Goal: Entertainment & Leisure: Browse casually

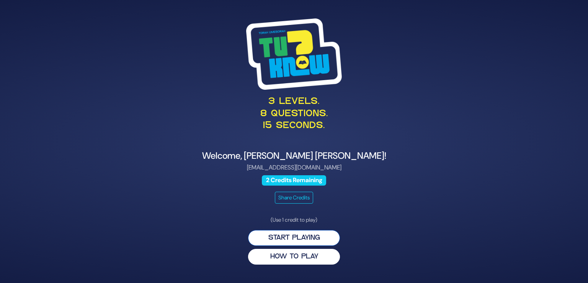
click at [303, 237] on button "Start Playing" at bounding box center [294, 238] width 92 height 16
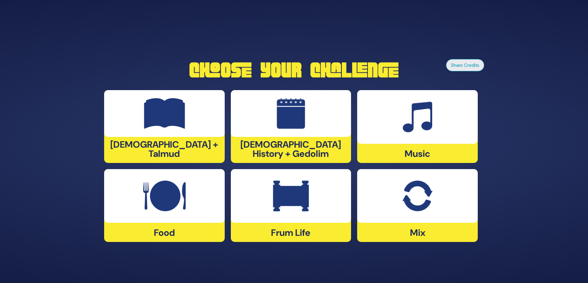
click at [293, 204] on img at bounding box center [291, 195] width 36 height 31
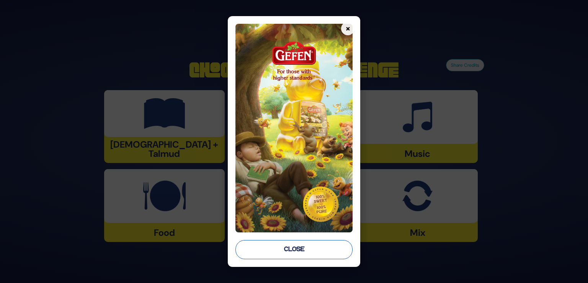
click at [304, 253] on button "Close" at bounding box center [293, 249] width 117 height 19
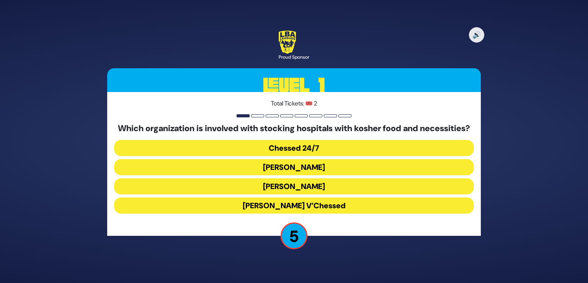
click at [307, 173] on button "[PERSON_NAME]" at bounding box center [294, 167] width 360 height 16
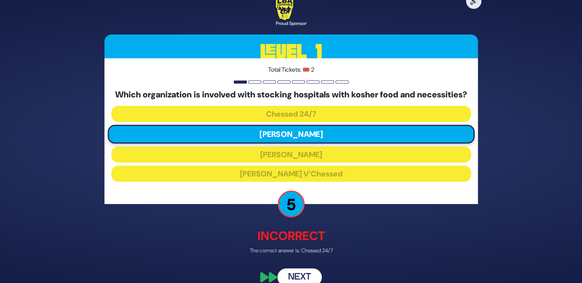
click at [302, 278] on button "Next" at bounding box center [300, 277] width 44 height 18
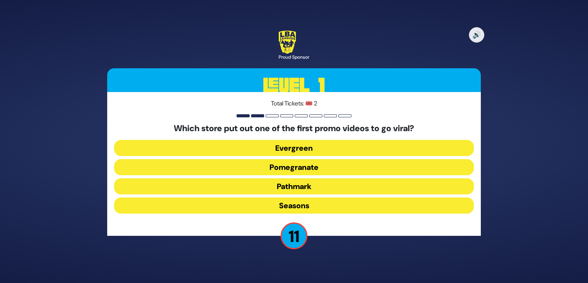
click at [301, 170] on button "Pomegranate" at bounding box center [294, 167] width 360 height 16
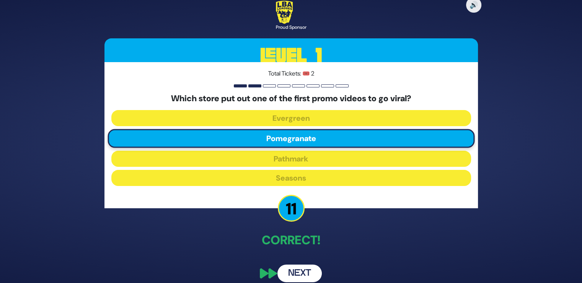
click at [293, 280] on button "Next" at bounding box center [300, 273] width 44 height 18
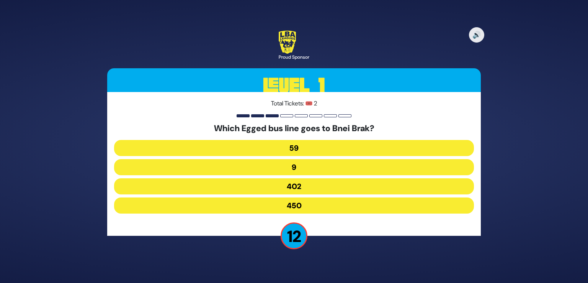
click at [296, 183] on button "402" at bounding box center [294, 186] width 360 height 16
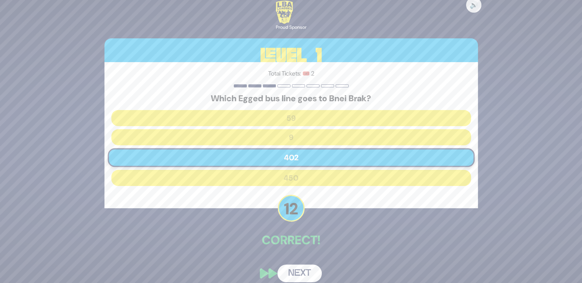
click at [288, 275] on button "Next" at bounding box center [300, 273] width 44 height 18
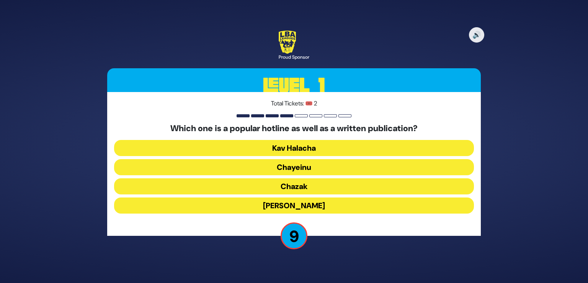
click at [297, 167] on button "Chayeinu" at bounding box center [294, 167] width 360 height 16
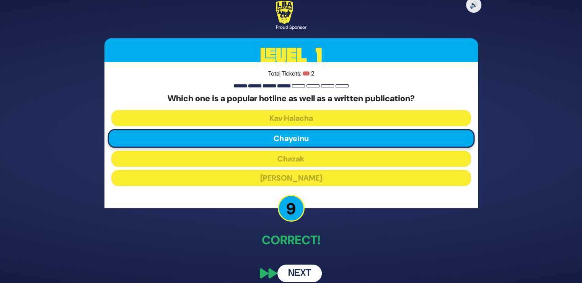
click at [296, 275] on button "Next" at bounding box center [300, 273] width 44 height 18
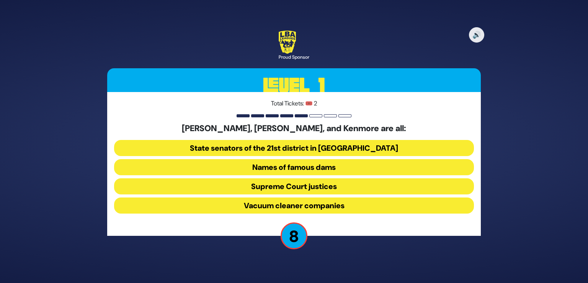
click at [303, 186] on button "Supreme Court justices" at bounding box center [294, 186] width 360 height 16
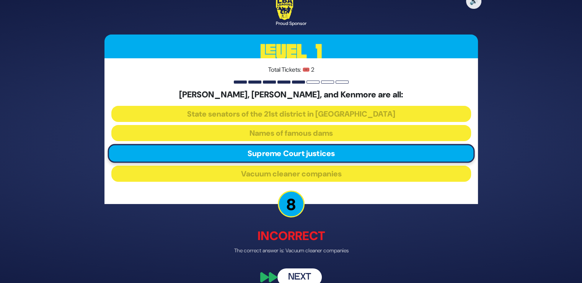
click at [303, 278] on button "Next" at bounding box center [300, 277] width 44 height 18
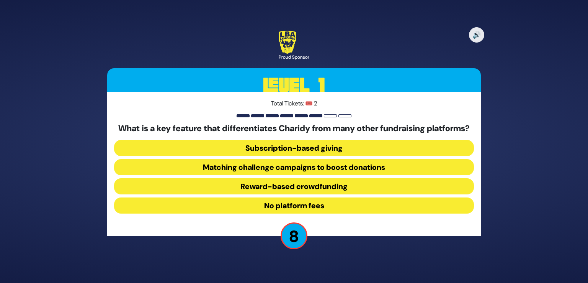
click at [288, 213] on button "No platform fees" at bounding box center [294, 205] width 360 height 16
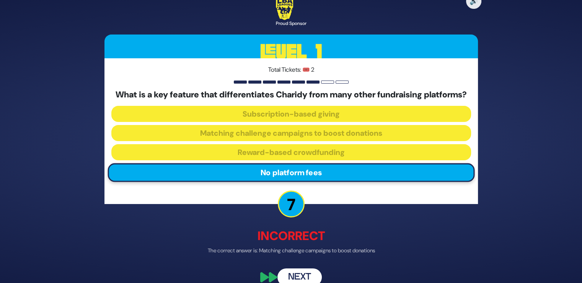
click at [296, 277] on button "Next" at bounding box center [300, 277] width 44 height 18
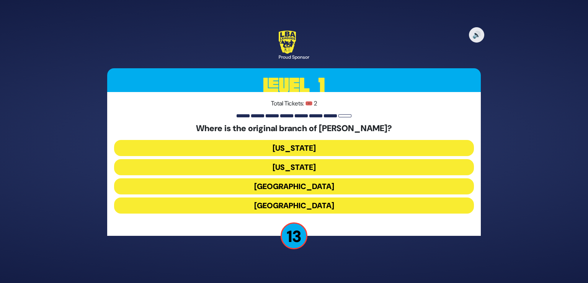
click at [300, 187] on button "London" at bounding box center [294, 186] width 360 height 16
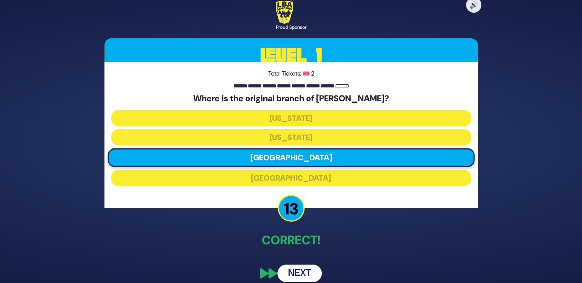
click at [290, 266] on button "Next" at bounding box center [300, 273] width 44 height 18
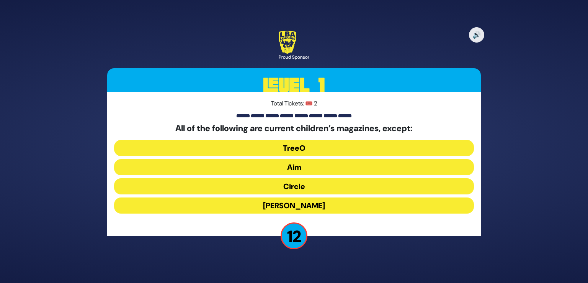
click at [303, 204] on button "Mishpacha Jr." at bounding box center [294, 205] width 360 height 16
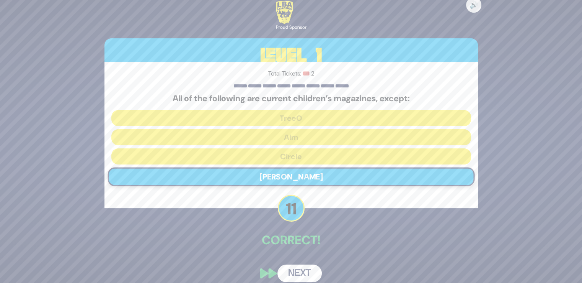
click at [296, 271] on button "Next" at bounding box center [300, 273] width 44 height 18
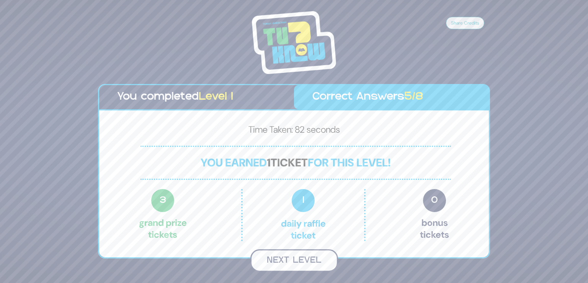
click at [297, 252] on button "Next Level" at bounding box center [294, 260] width 88 height 23
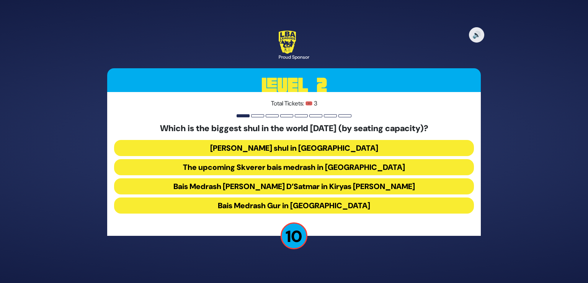
click at [317, 149] on button "Belzer shul in Yerushalayim" at bounding box center [294, 148] width 360 height 16
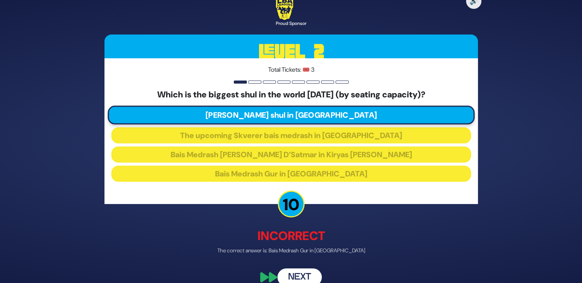
click at [289, 271] on button "Next" at bounding box center [300, 277] width 44 height 18
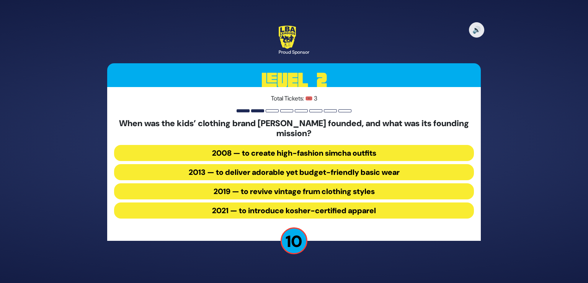
click at [309, 170] on button "2013 — to deliver adorable yet budget-friendly basic wear" at bounding box center [294, 172] width 360 height 16
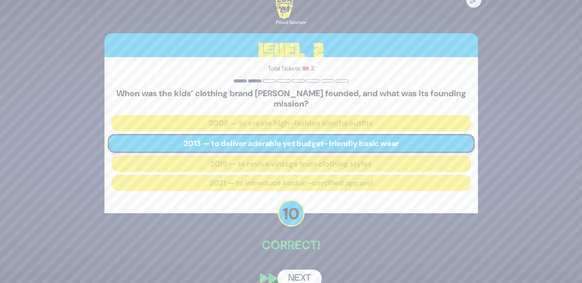
click at [299, 270] on button "Next" at bounding box center [300, 278] width 44 height 18
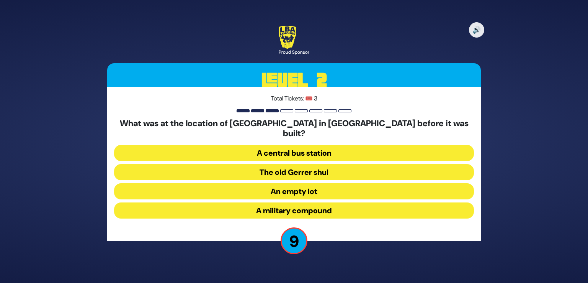
click at [308, 167] on button "The old Gerrer shul" at bounding box center [294, 172] width 360 height 16
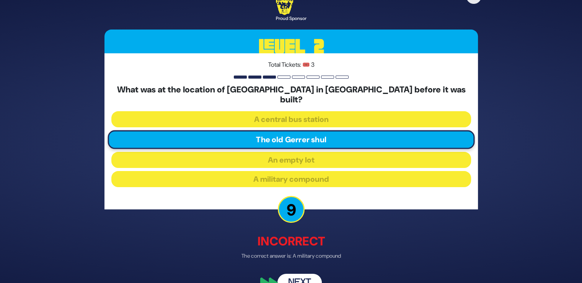
click at [302, 275] on button "Next" at bounding box center [300, 282] width 44 height 18
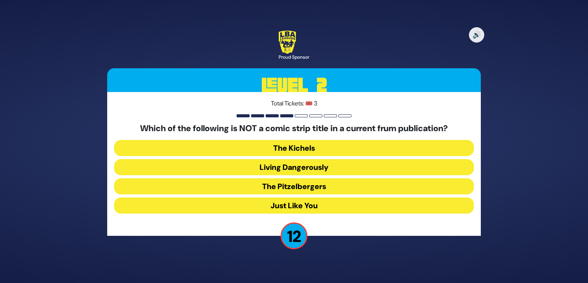
click at [295, 164] on button "Living Dangerously" at bounding box center [294, 167] width 360 height 16
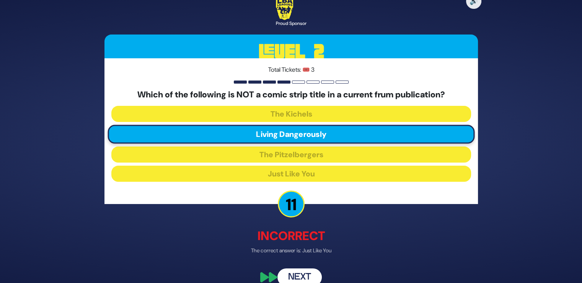
click at [298, 271] on button "Next" at bounding box center [300, 277] width 44 height 18
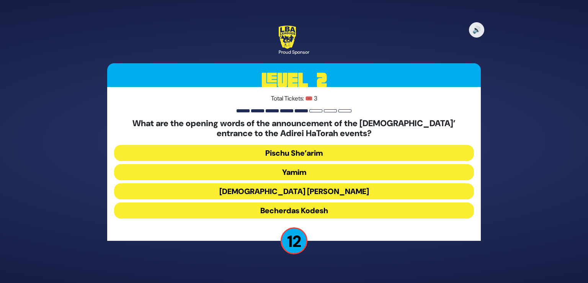
click at [302, 215] on button "Becherdas Kodesh" at bounding box center [294, 210] width 360 height 16
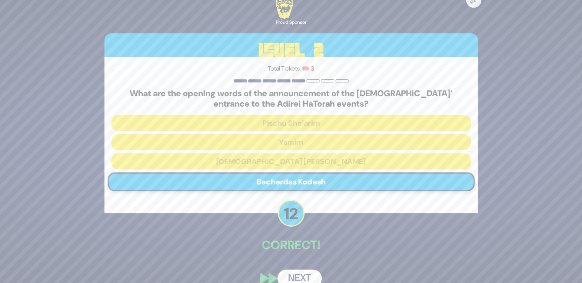
click at [301, 276] on button "Next" at bounding box center [300, 278] width 44 height 18
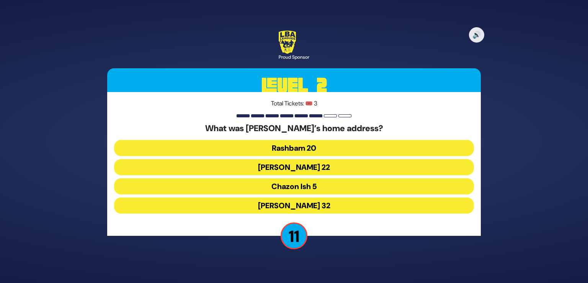
click at [311, 186] on button "Chazon Ish 5" at bounding box center [294, 186] width 360 height 16
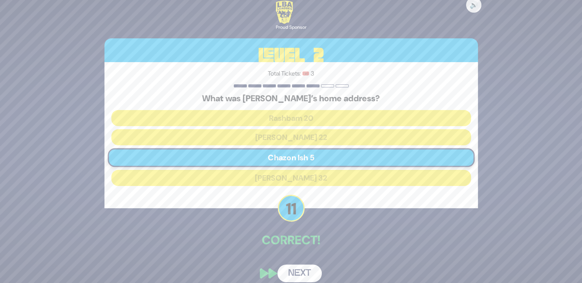
click at [295, 269] on button "Next" at bounding box center [300, 273] width 44 height 18
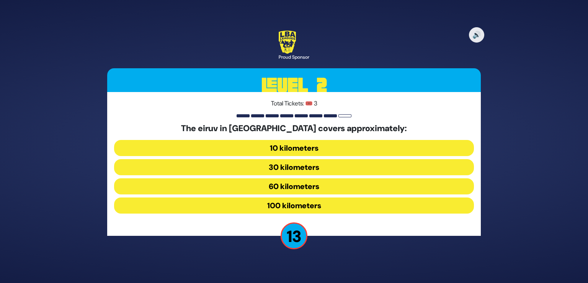
click at [300, 147] on button "10 kilometers" at bounding box center [294, 148] width 360 height 16
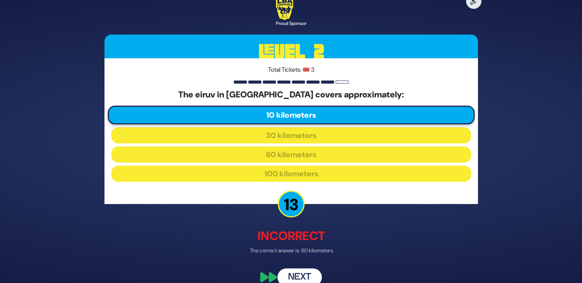
click at [295, 270] on button "Next" at bounding box center [300, 277] width 44 height 18
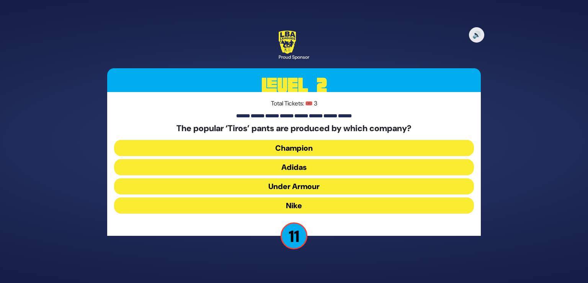
click at [308, 170] on button "Adidas" at bounding box center [294, 167] width 360 height 16
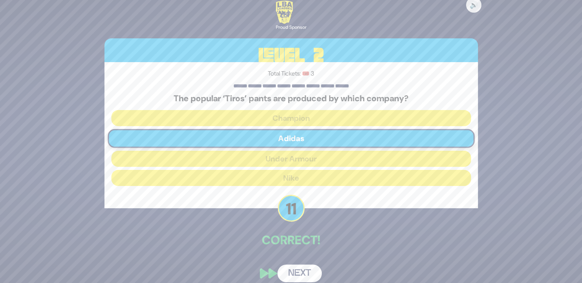
click at [308, 274] on button "Next" at bounding box center [300, 273] width 44 height 18
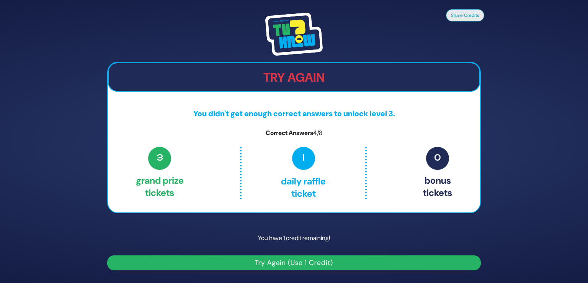
click at [316, 262] on button "Try Again (Use 1 Credit)" at bounding box center [294, 262] width 374 height 15
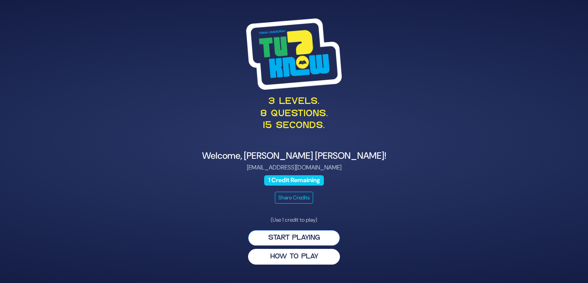
click at [271, 239] on button "Start Playing" at bounding box center [294, 238] width 92 height 16
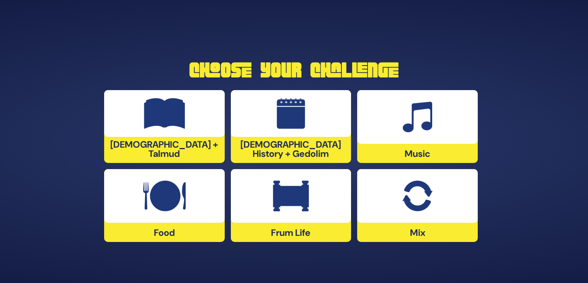
click at [293, 233] on div "Frum Life" at bounding box center [291, 205] width 121 height 73
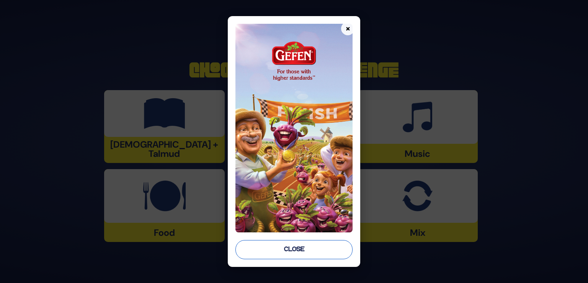
click at [291, 252] on button "Close" at bounding box center [293, 249] width 117 height 19
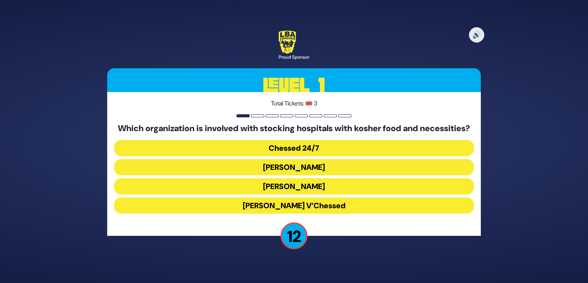
click at [302, 153] on button "Chessed 24/7" at bounding box center [294, 148] width 360 height 16
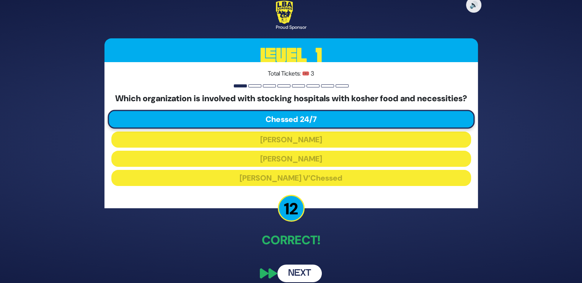
click at [300, 277] on button "Next" at bounding box center [300, 273] width 44 height 18
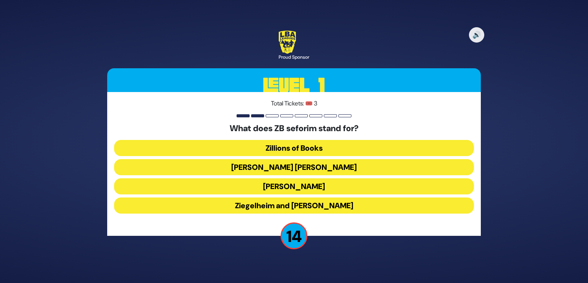
click at [327, 167] on button "Zundel Berman" at bounding box center [294, 167] width 360 height 16
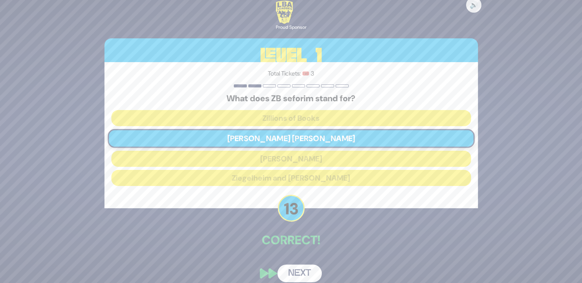
click at [304, 272] on button "Next" at bounding box center [300, 273] width 44 height 18
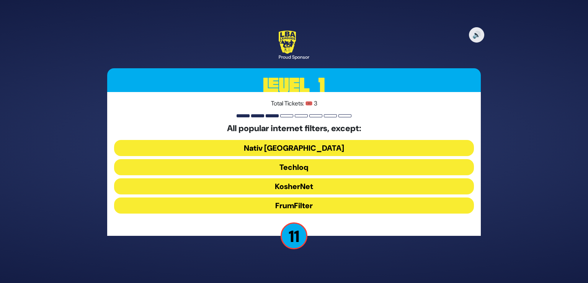
click at [318, 204] on button "FrumFilter" at bounding box center [294, 205] width 360 height 16
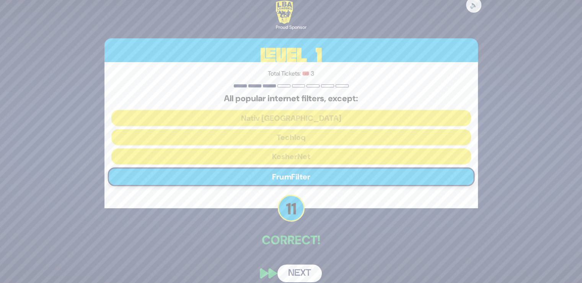
click at [306, 265] on button "Next" at bounding box center [300, 273] width 44 height 18
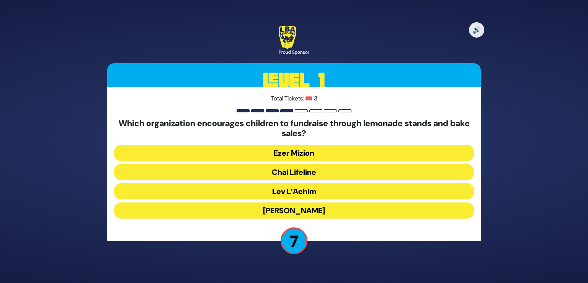
click at [300, 209] on button "Kupas Ezra" at bounding box center [294, 210] width 360 height 16
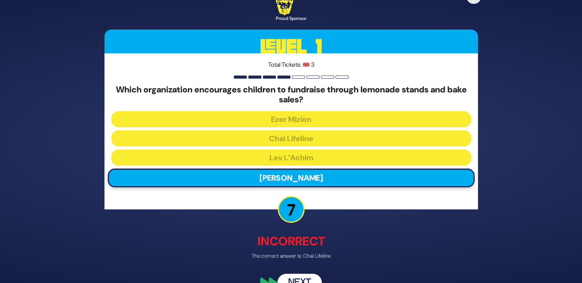
click at [296, 275] on button "Next" at bounding box center [300, 282] width 44 height 18
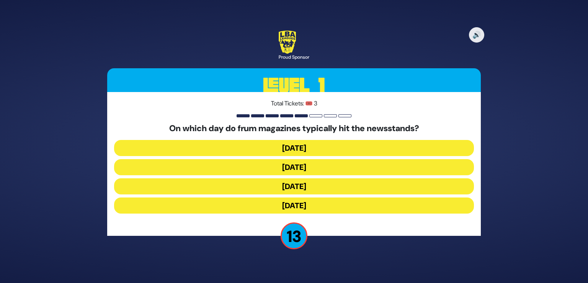
click at [303, 143] on button "Monday" at bounding box center [294, 148] width 360 height 16
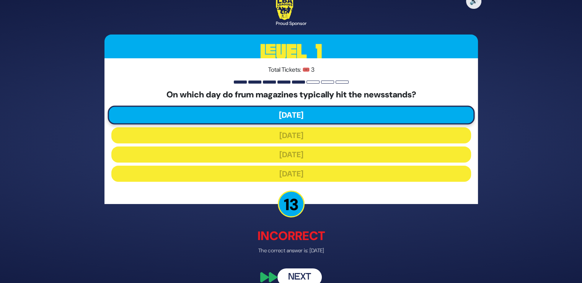
click at [294, 274] on button "Next" at bounding box center [300, 277] width 44 height 18
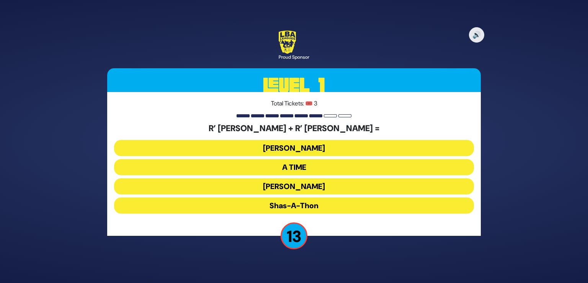
click at [290, 151] on button "Bonei Olam" at bounding box center [294, 148] width 360 height 16
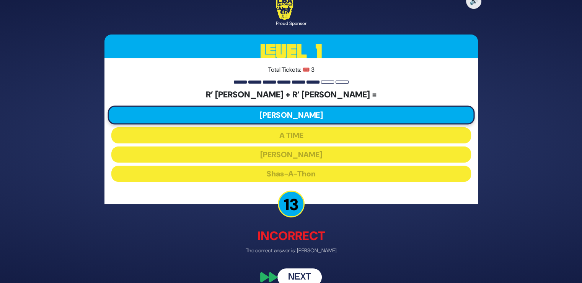
click at [294, 275] on button "Next" at bounding box center [300, 277] width 44 height 18
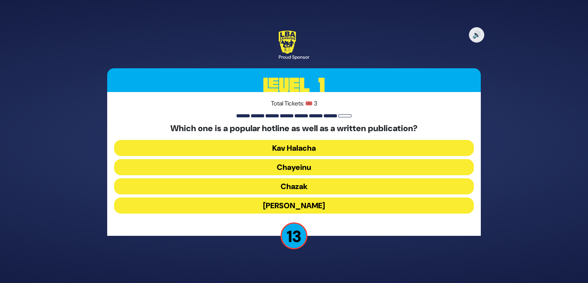
click at [309, 170] on button "Chayeinu" at bounding box center [294, 167] width 360 height 16
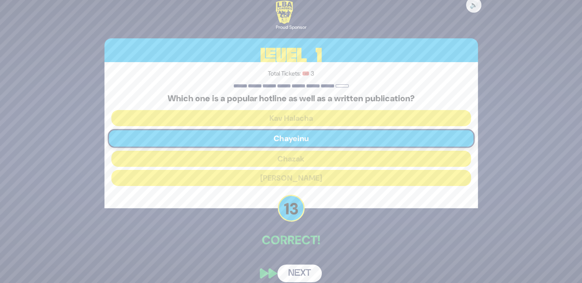
click at [292, 273] on button "Next" at bounding box center [300, 273] width 44 height 18
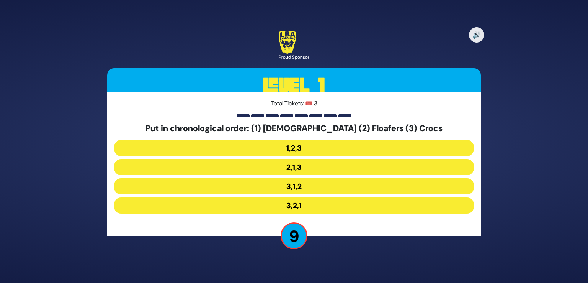
click at [296, 188] on button "3,1,2" at bounding box center [294, 186] width 360 height 16
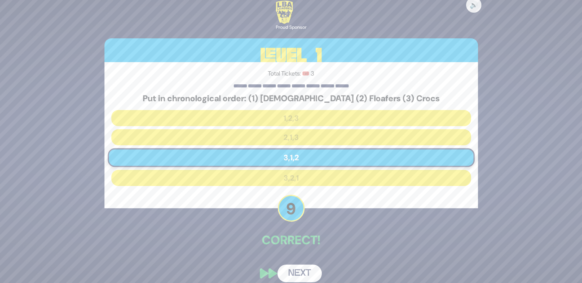
click at [296, 271] on button "Next" at bounding box center [300, 273] width 44 height 18
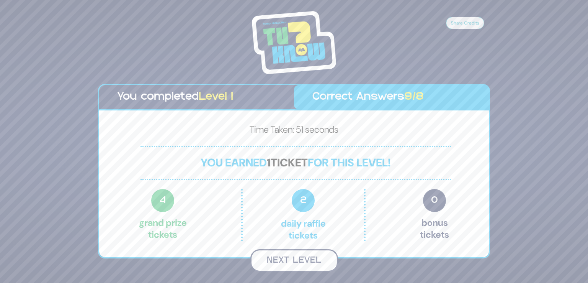
click at [300, 256] on button "Next Level" at bounding box center [294, 260] width 88 height 23
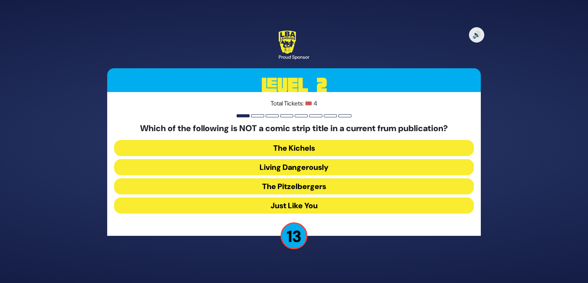
click at [295, 207] on button "Just Like You" at bounding box center [294, 205] width 360 height 16
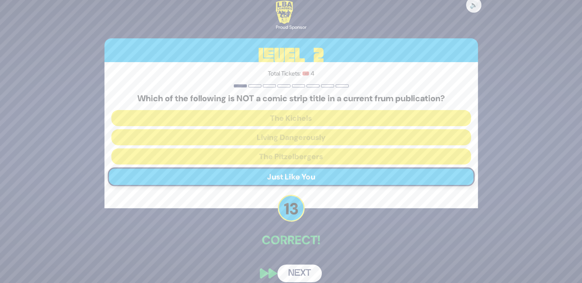
click at [298, 268] on button "Next" at bounding box center [300, 273] width 44 height 18
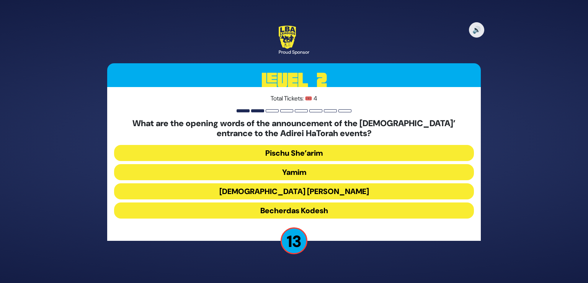
click at [297, 209] on button "Becherdas Kodesh" at bounding box center [294, 210] width 360 height 16
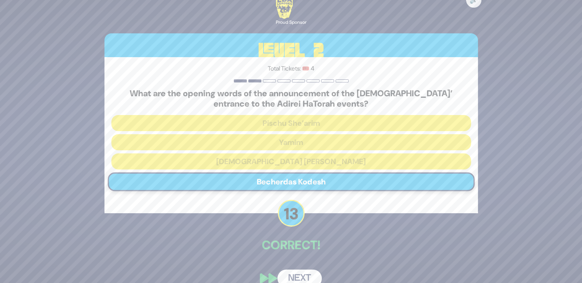
click at [289, 273] on button "Next" at bounding box center [300, 278] width 44 height 18
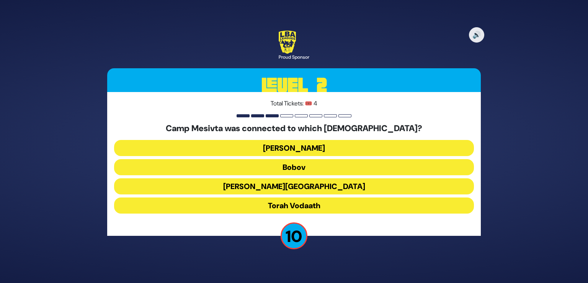
click at [309, 149] on button "Bais Shraga" at bounding box center [294, 148] width 360 height 16
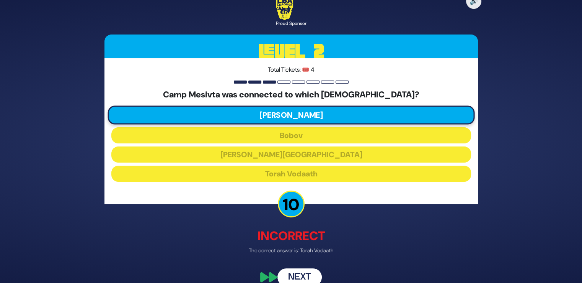
click at [304, 278] on button "Next" at bounding box center [300, 277] width 44 height 18
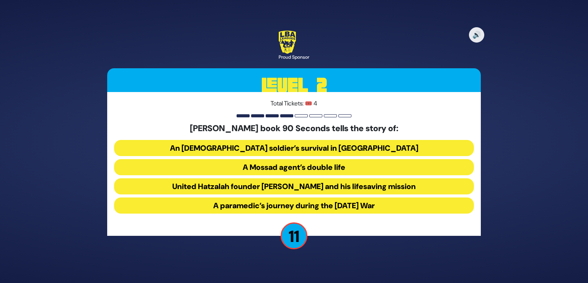
click at [349, 188] on button "United Hatzalah founder Eli Beer and his lifesaving mission" at bounding box center [294, 186] width 360 height 16
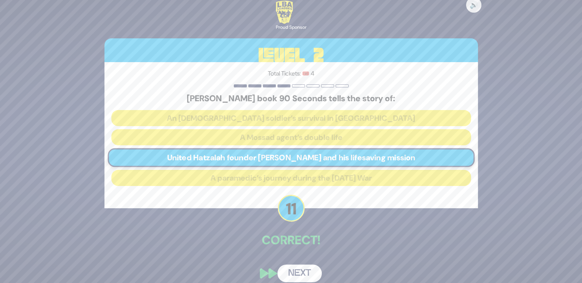
click at [293, 280] on button "Next" at bounding box center [300, 273] width 44 height 18
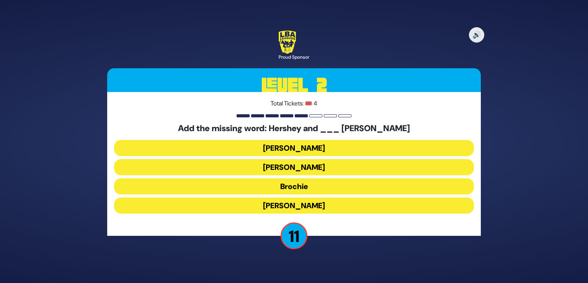
click at [314, 152] on button "Raizy" at bounding box center [294, 148] width 360 height 16
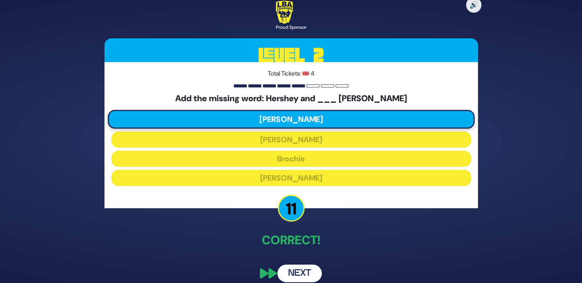
click at [294, 265] on button "Next" at bounding box center [300, 273] width 44 height 18
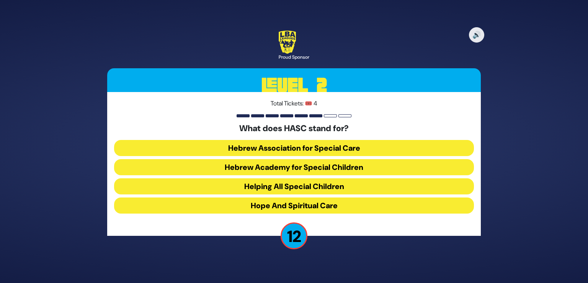
click at [317, 200] on button "Hope And Spiritual Care" at bounding box center [294, 205] width 360 height 16
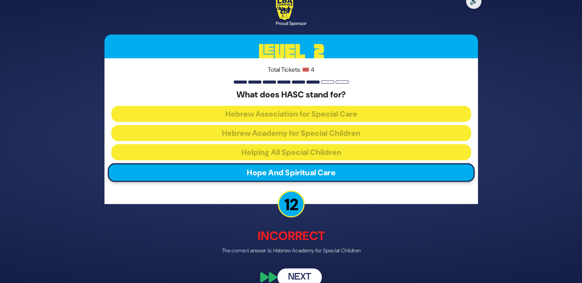
click at [294, 268] on button "Next" at bounding box center [300, 277] width 44 height 18
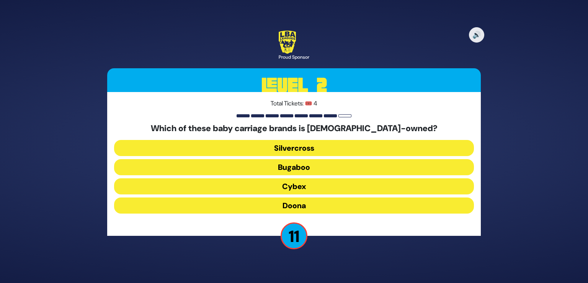
click at [300, 167] on button "Bugaboo" at bounding box center [294, 167] width 360 height 16
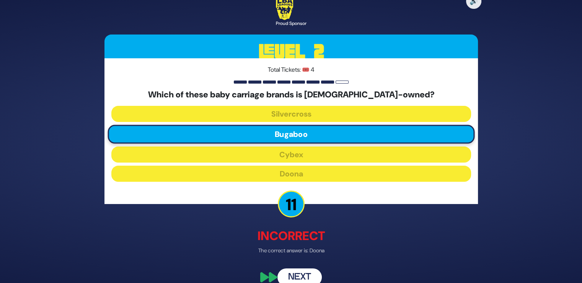
click at [294, 276] on button "Next" at bounding box center [300, 277] width 44 height 18
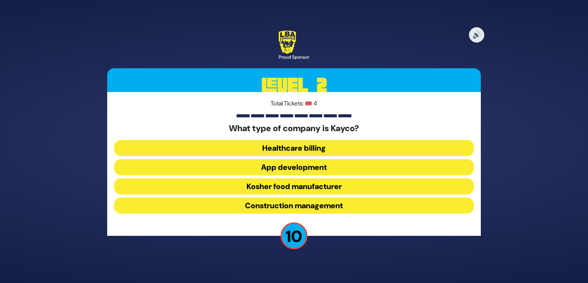
click at [332, 188] on button "Kosher food manufacturer" at bounding box center [294, 186] width 360 height 16
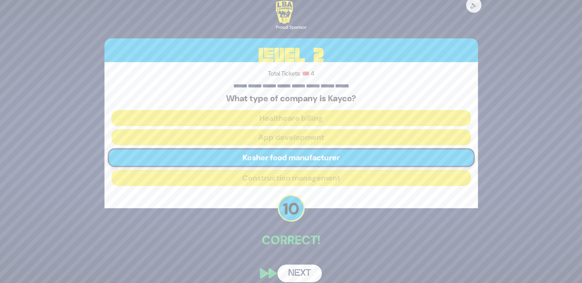
click at [288, 271] on button "Next" at bounding box center [300, 273] width 44 height 18
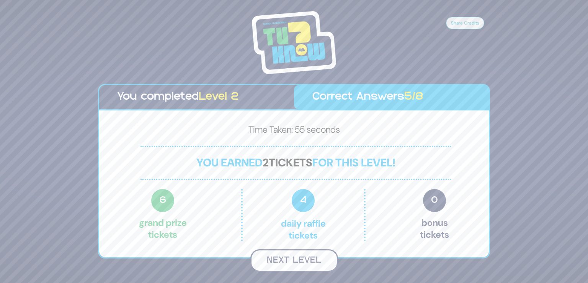
click at [313, 258] on button "Next Level" at bounding box center [294, 260] width 88 height 23
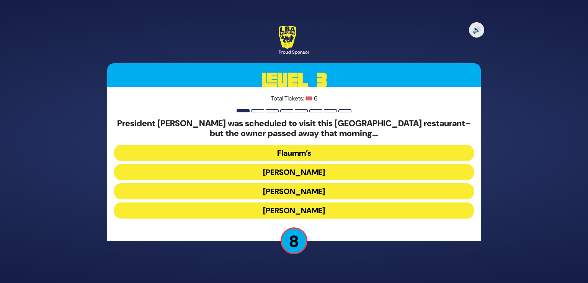
click at [291, 192] on button "Gottlieb’s" at bounding box center [294, 191] width 360 height 16
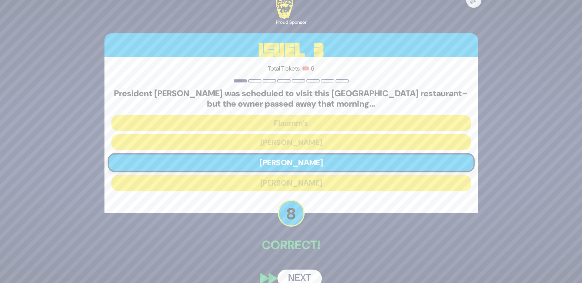
click at [298, 269] on button "Next" at bounding box center [300, 278] width 44 height 18
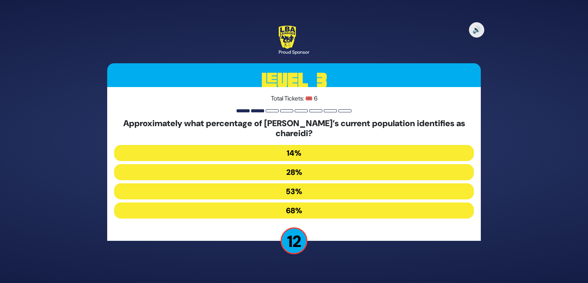
click at [299, 154] on button "14%" at bounding box center [294, 153] width 360 height 16
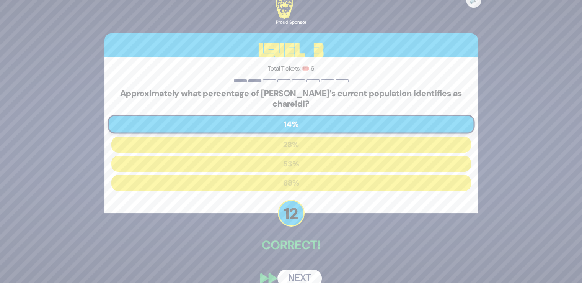
click at [298, 275] on button "Next" at bounding box center [300, 278] width 44 height 18
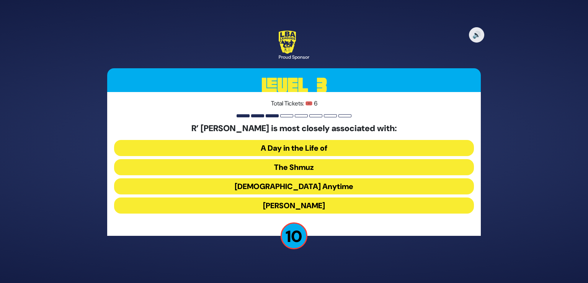
click at [311, 171] on button "The Shmuz" at bounding box center [294, 167] width 360 height 16
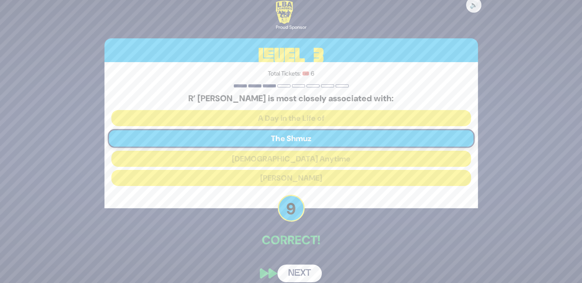
click at [293, 271] on button "Next" at bounding box center [300, 273] width 44 height 18
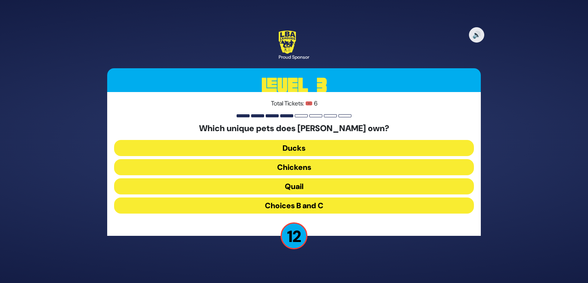
click at [306, 189] on button "Quail" at bounding box center [294, 186] width 360 height 16
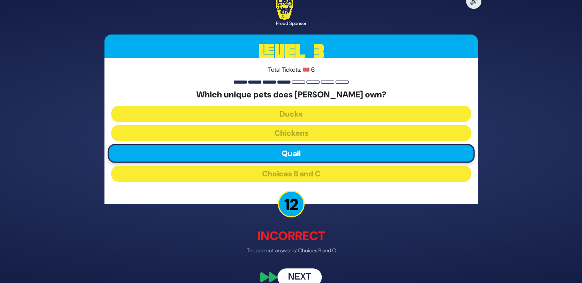
click at [292, 270] on button "Next" at bounding box center [300, 277] width 44 height 18
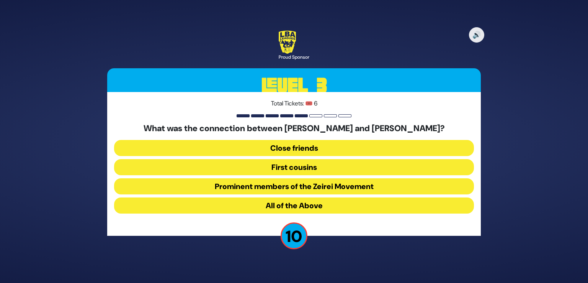
click at [299, 147] on button "Close friends" at bounding box center [294, 148] width 360 height 16
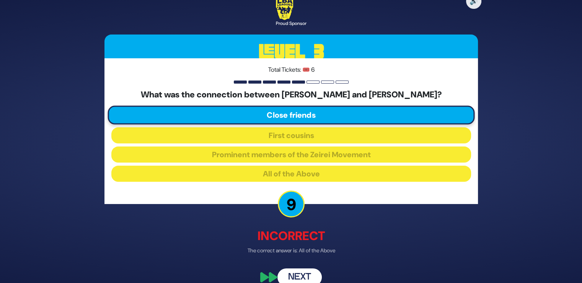
click at [291, 278] on button "Next" at bounding box center [300, 277] width 44 height 18
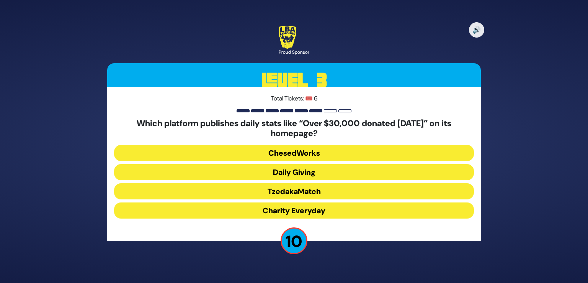
click at [326, 212] on button "Charity Everyday" at bounding box center [294, 210] width 360 height 16
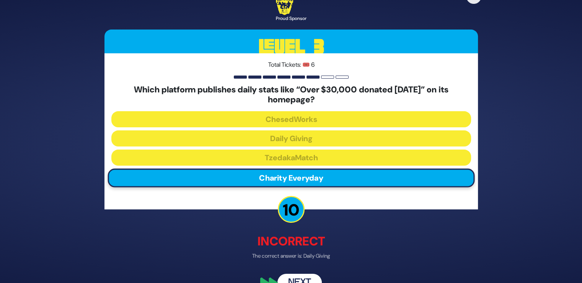
click at [296, 274] on button "Next" at bounding box center [300, 282] width 44 height 18
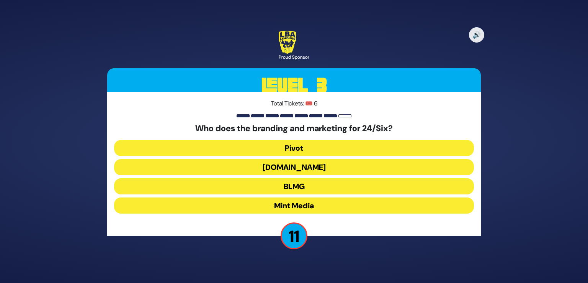
click at [308, 192] on button "BLMG" at bounding box center [294, 186] width 360 height 16
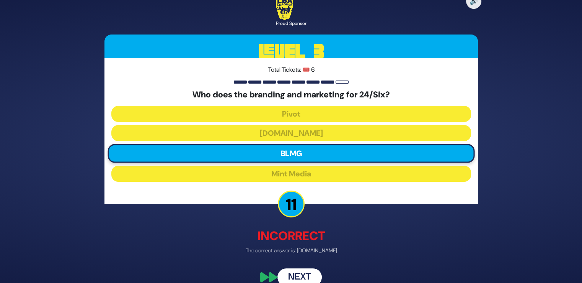
click at [298, 272] on button "Next" at bounding box center [300, 277] width 44 height 18
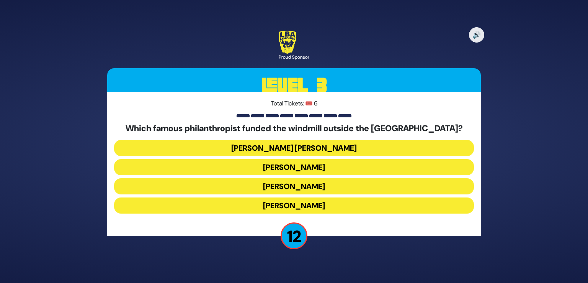
click at [319, 206] on button "Moses Montefiore" at bounding box center [294, 205] width 360 height 16
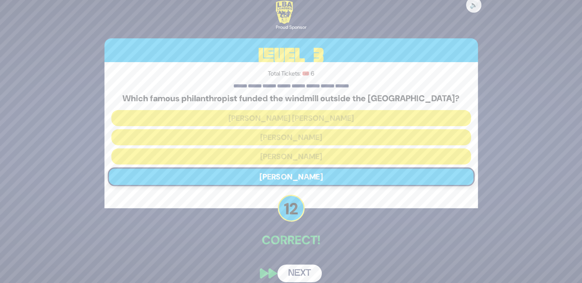
click at [311, 250] on div "🔊 Proud Sponsor Level 3 Total Tickets: 🎟️ 6 Which famous philanthropist funded …" at bounding box center [291, 141] width 392 height 299
click at [296, 268] on button "Next" at bounding box center [300, 273] width 44 height 18
